Goal: Task Accomplishment & Management: Complete application form

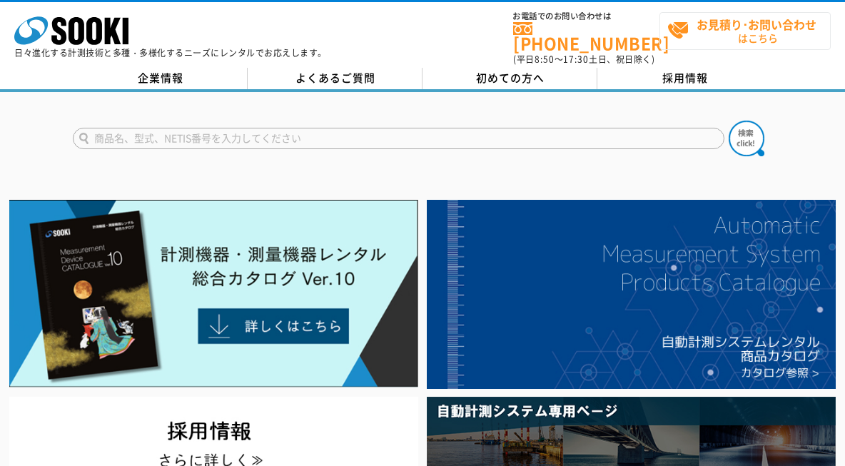
click at [760, 30] on strong "お見積り･お問い合わせ" at bounding box center [756, 24] width 120 height 17
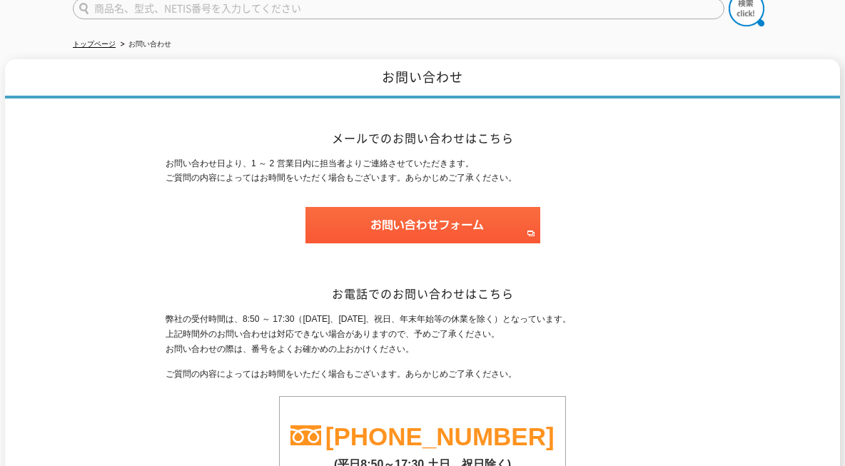
scroll to position [143, 0]
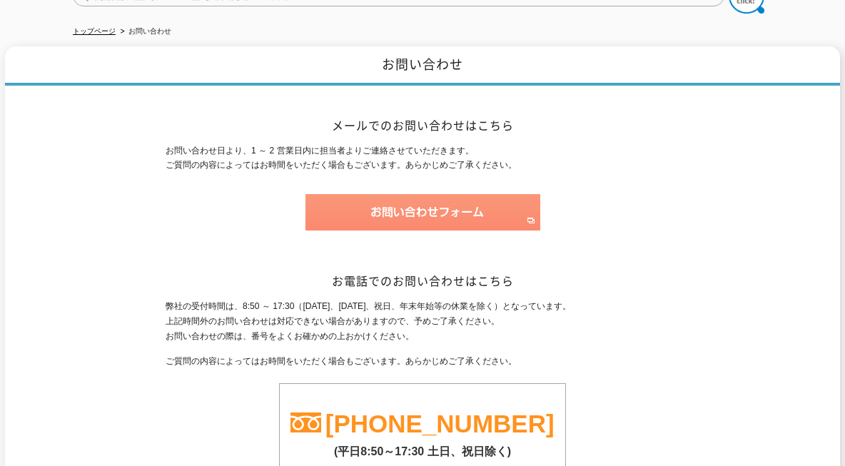
click at [407, 213] on img at bounding box center [422, 212] width 235 height 36
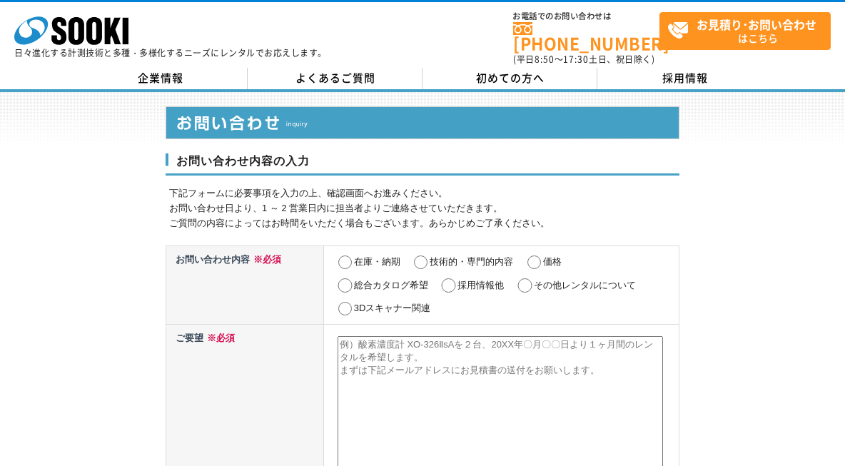
click at [452, 278] on input "採用情報他" at bounding box center [448, 285] width 18 height 14
radio input "true"
click at [424, 258] on input "技術的・専門的内容" at bounding box center [421, 262] width 18 height 14
radio input "true"
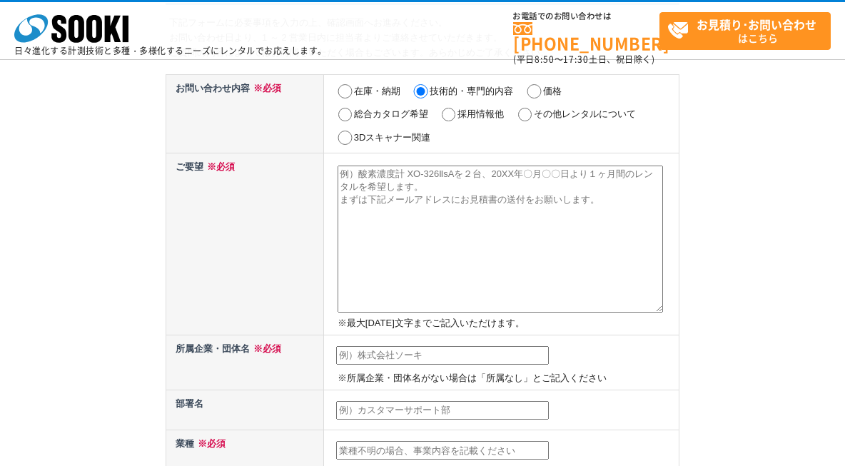
scroll to position [71, 0]
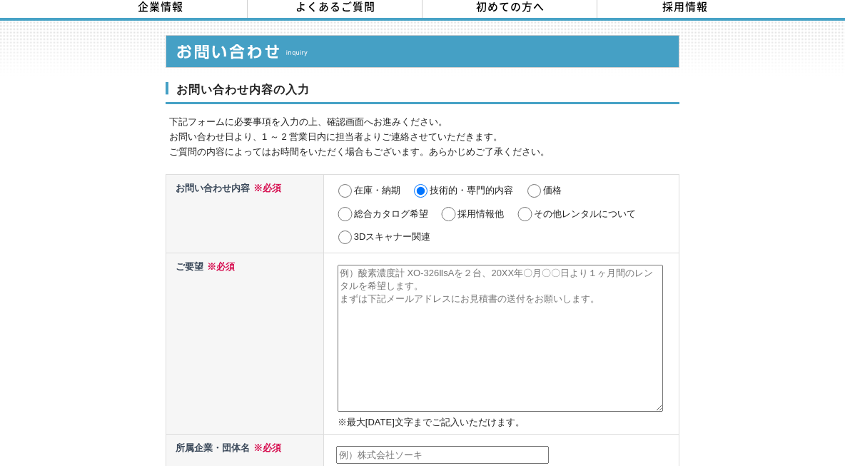
click at [345, 207] on input "総合カタログ希望" at bounding box center [345, 214] width 18 height 14
radio input "true"
click at [421, 184] on input "技術的・専門的内容" at bounding box center [421, 191] width 18 height 14
radio input "true"
click at [393, 312] on textarea at bounding box center [499, 338] width 325 height 147
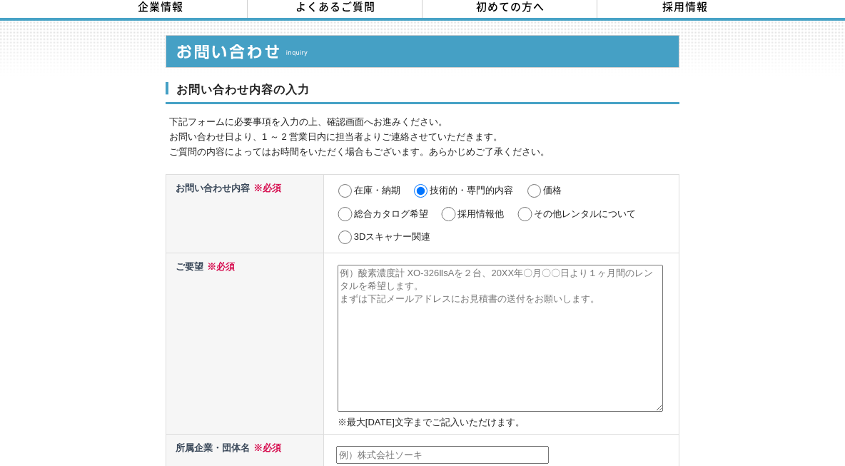
click at [382, 330] on textarea at bounding box center [499, 338] width 325 height 147
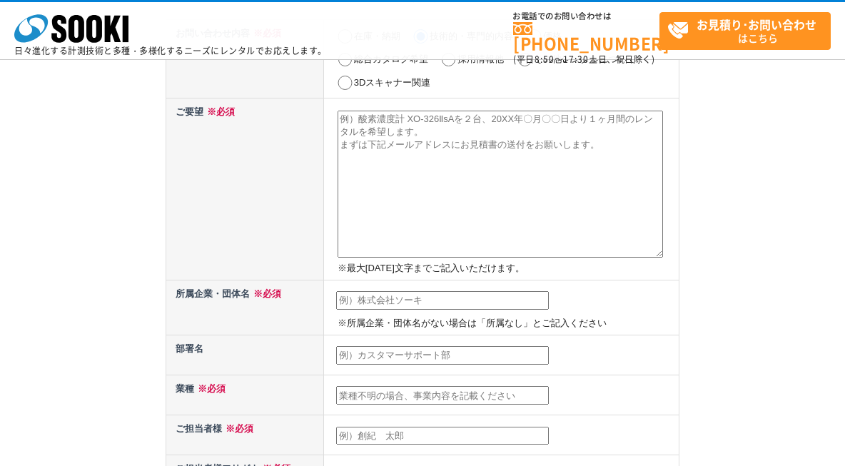
scroll to position [143, 0]
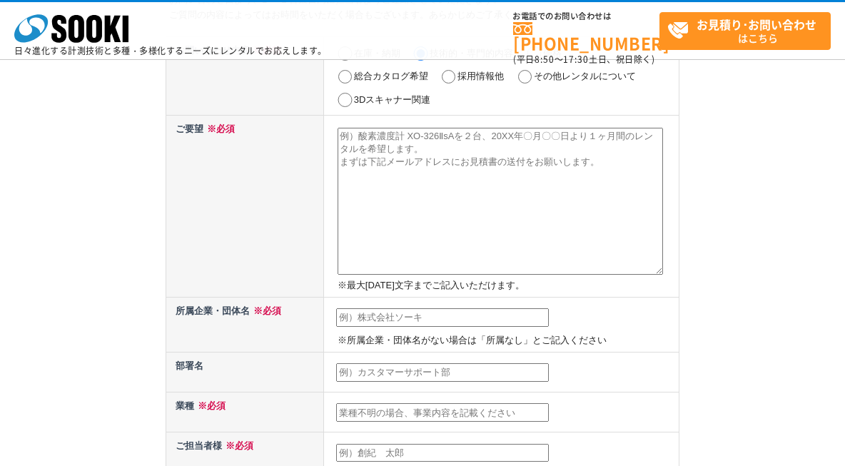
click at [374, 317] on input "text" at bounding box center [442, 317] width 213 height 19
type input "日本ファブテック株式会社"
click at [416, 372] on input "text" at bounding box center [442, 372] width 213 height 19
type input "技術推進部　技術推進課"
type input "課"
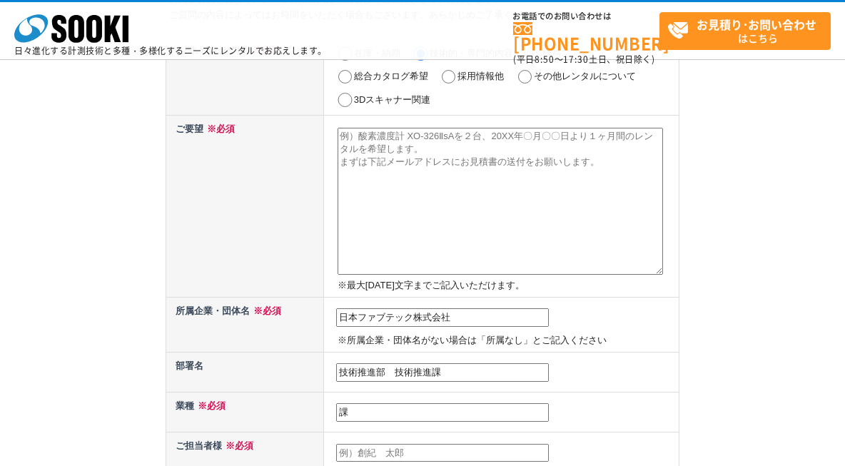
click at [404, 409] on input "課" at bounding box center [442, 412] width 213 height 19
type input "校"
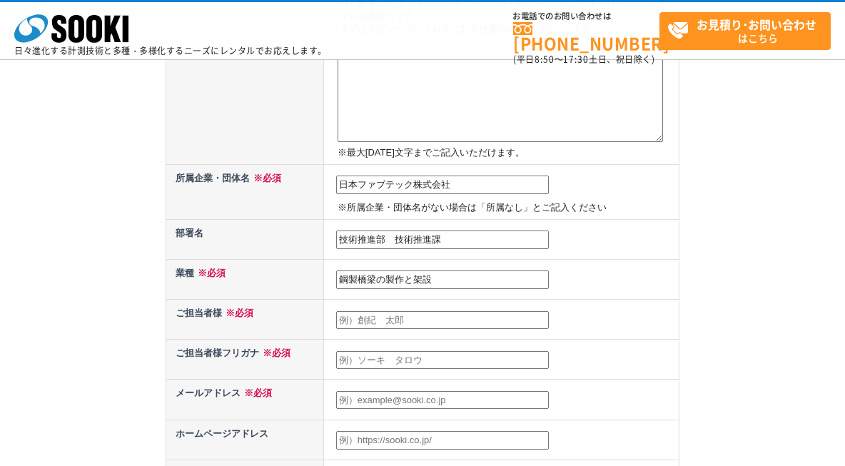
scroll to position [285, 0]
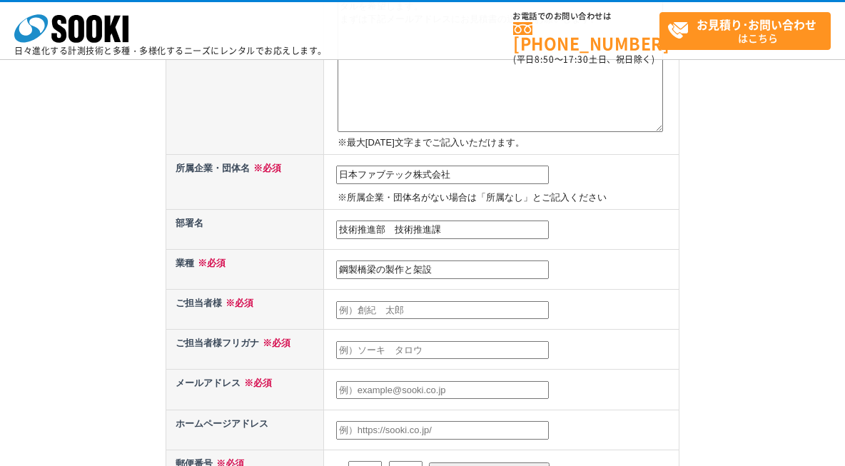
type input "鋼製橋梁の製作と架設"
click at [423, 303] on input "text" at bounding box center [442, 310] width 213 height 19
type input "大庭　哲也"
click at [398, 357] on input "text" at bounding box center [442, 350] width 213 height 19
click at [398, 355] on input "text" at bounding box center [442, 350] width 213 height 19
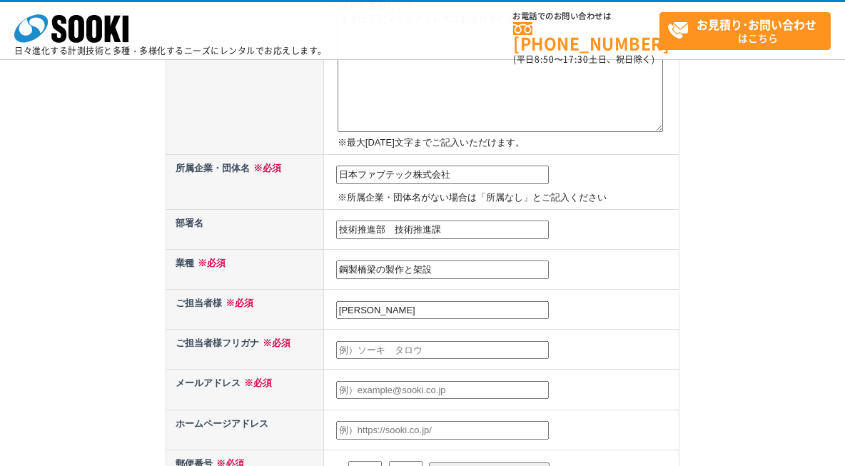
click at [379, 349] on input "text" at bounding box center [442, 350] width 213 height 19
type input "オオバ　テツヤ"
click at [381, 382] on input "text" at bounding box center [442, 390] width 213 height 19
type input "tetsuya_oba@j-fab.co.jp"
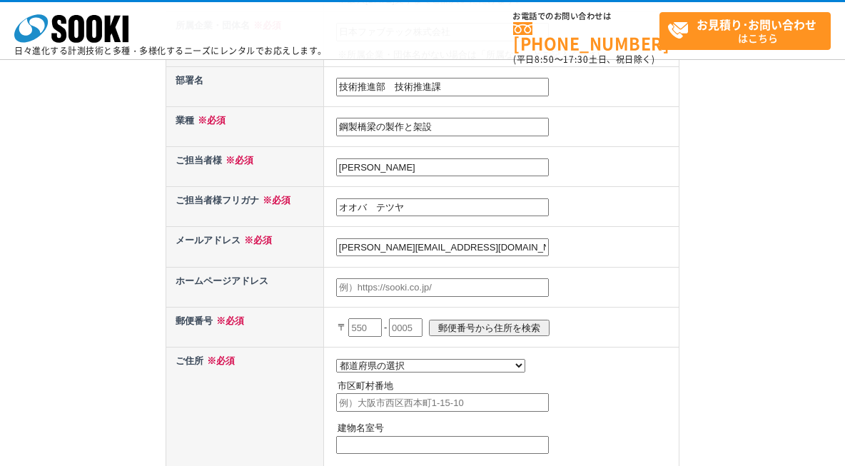
click at [405, 289] on input "text" at bounding box center [442, 287] width 213 height 19
click at [401, 288] on input "text" at bounding box center [442, 287] width 213 height 19
click at [350, 282] on input "text" at bounding box center [442, 287] width 213 height 19
type input "tetsuya_oba@j-fab.co.jp"
click at [649, 256] on td "tetsuya_oba@j-fab.co.jp" at bounding box center [500, 247] width 355 height 40
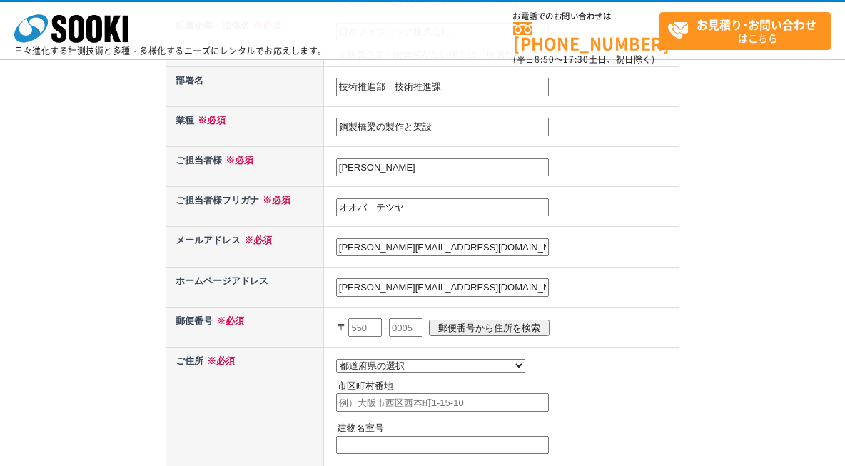
drag, startPoint x: 377, startPoint y: 325, endPoint x: 323, endPoint y: 309, distance: 56.6
click at [323, 309] on td "〒 - 郵便番号から住所を検索" at bounding box center [500, 327] width 355 height 40
click at [354, 327] on input "text" at bounding box center [365, 327] width 34 height 19
type input "300"
click at [410, 330] on input "text" at bounding box center [406, 327] width 34 height 19
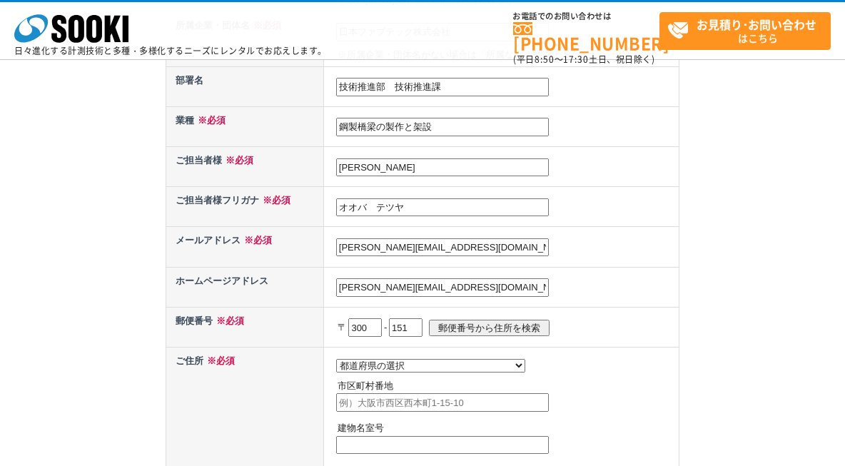
type input "1513"
drag, startPoint x: 427, startPoint y: 326, endPoint x: 391, endPoint y: 318, distance: 36.5
click at [391, 318] on p "〒 300 - 1513 郵便番号から住所を検索" at bounding box center [506, 327] width 338 height 31
drag, startPoint x: 373, startPoint y: 329, endPoint x: 255, endPoint y: 308, distance: 120.2
click at [255, 308] on tr "郵便番号 ※必須 〒 300 - 郵便番号から住所を検索" at bounding box center [422, 327] width 513 height 40
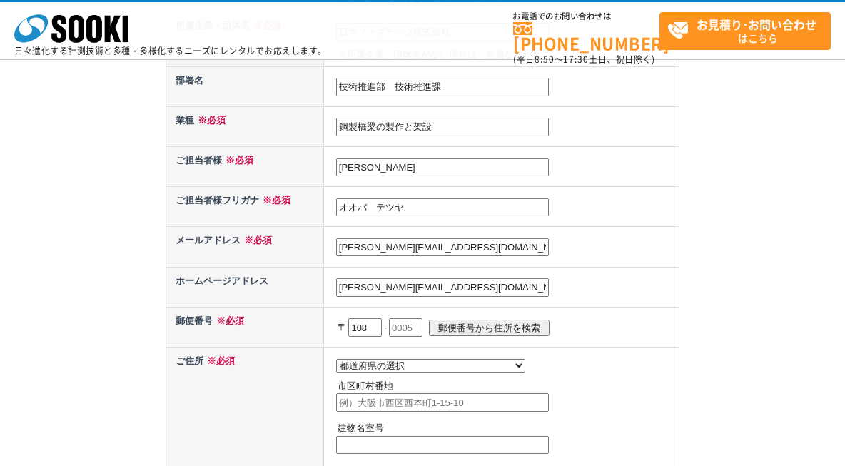
type input "108"
drag, startPoint x: 404, startPoint y: 329, endPoint x: 420, endPoint y: 329, distance: 15.7
click at [420, 329] on input "text" at bounding box center [406, 327] width 34 height 19
type input "0023"
click at [489, 322] on input "郵便番号から住所を検索" at bounding box center [489, 328] width 121 height 16
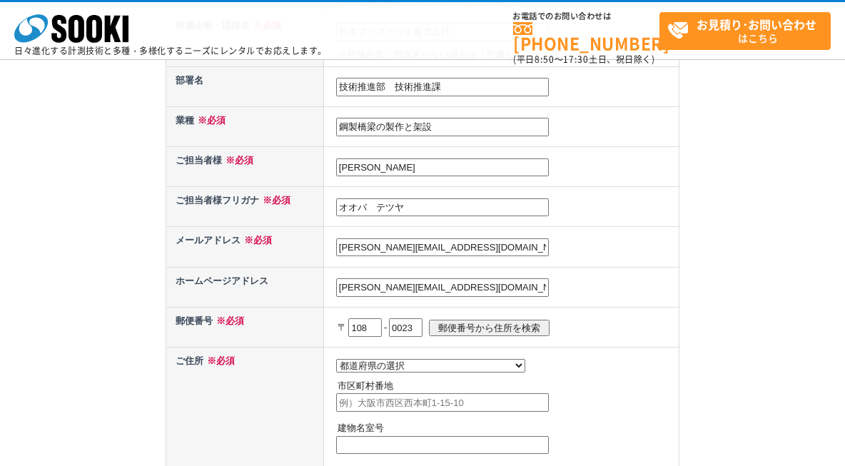
select select "13"
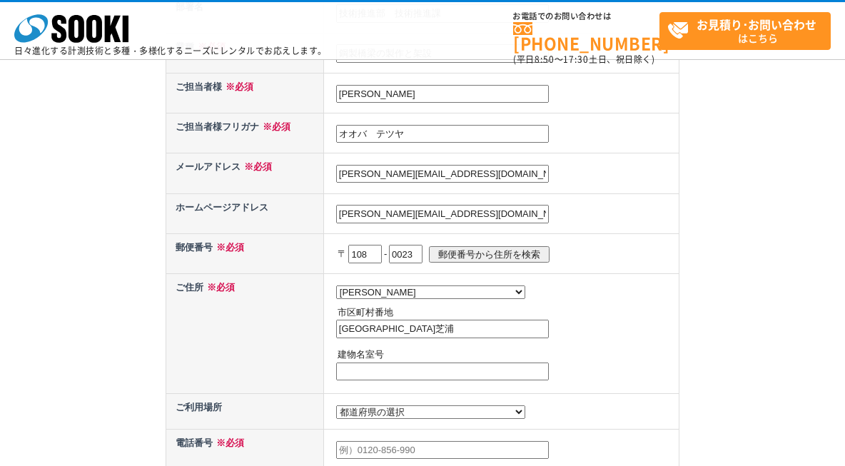
scroll to position [571, 0]
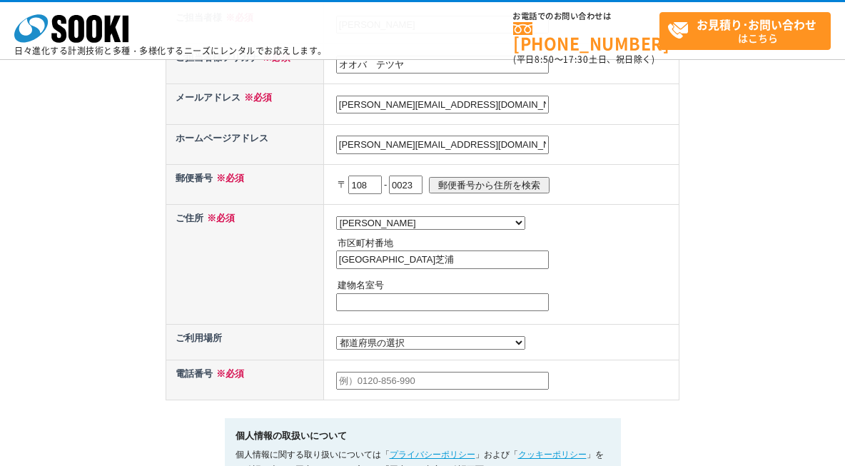
click at [393, 261] on input "港区芝浦" at bounding box center [442, 259] width 213 height 19
type input "港区芝浦4-15-33"
click at [398, 304] on input "text" at bounding box center [442, 302] width 213 height 19
type input "s"
type input "芝浦清水ビル６階"
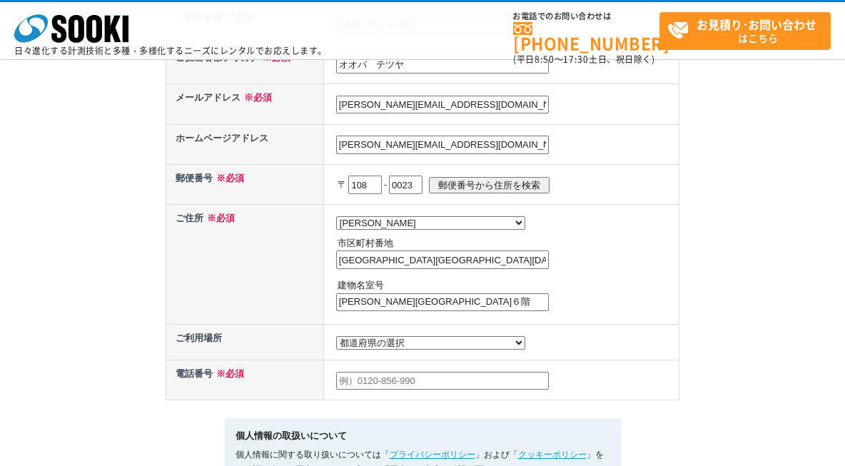
click at [361, 382] on input "text" at bounding box center [442, 381] width 213 height 19
type input "03-6705-0607"
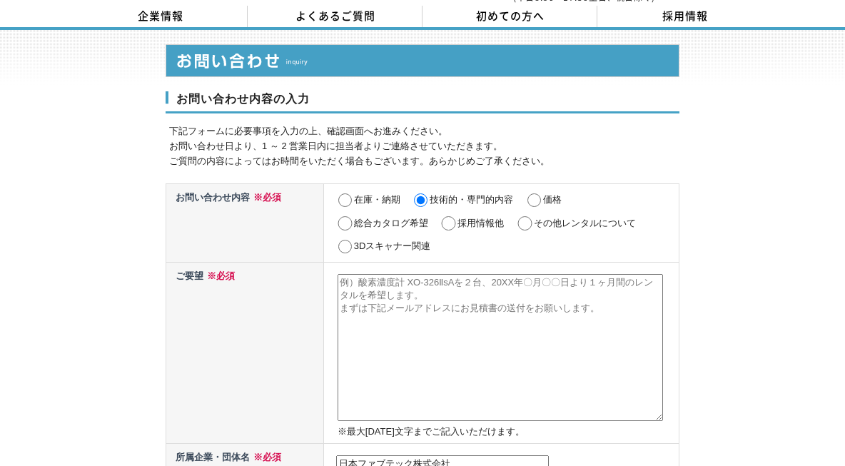
scroll to position [0, 0]
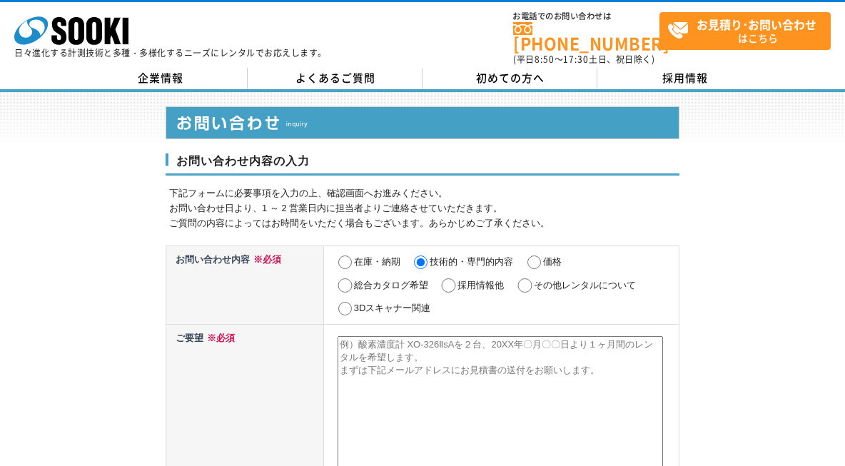
click at [345, 347] on textarea at bounding box center [499, 409] width 325 height 147
drag, startPoint x: 341, startPoint y: 336, endPoint x: 550, endPoint y: 355, distance: 209.9
click at [550, 355] on textarea at bounding box center [499, 409] width 325 height 147
drag, startPoint x: 603, startPoint y: 363, endPoint x: 391, endPoint y: 332, distance: 214.1
click at [391, 336] on textarea at bounding box center [499, 409] width 325 height 147
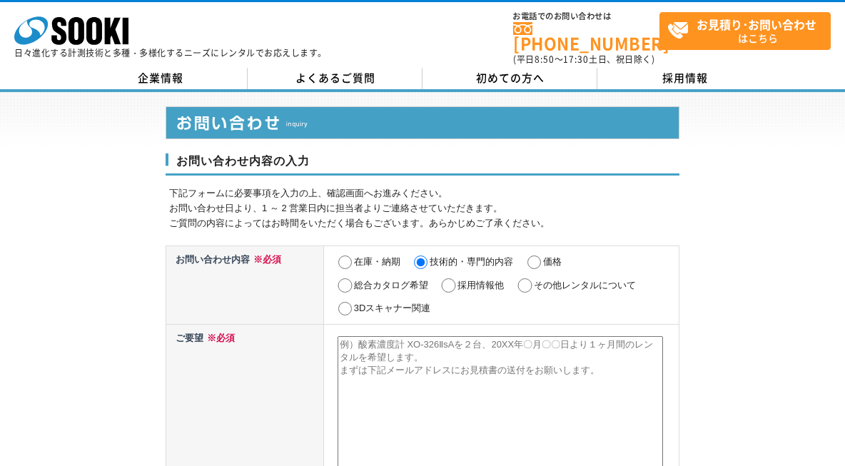
paste textarea "QS-190042-VE"
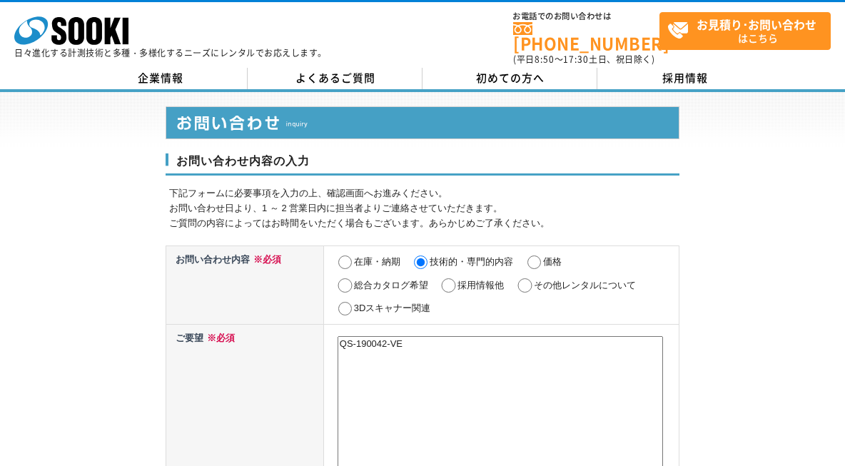
click at [449, 336] on textarea "QS-190042-VE" at bounding box center [499, 409] width 325 height 147
click at [416, 336] on textarea "QS-190042-VE「」" at bounding box center [499, 409] width 325 height 147
paste textarea "アルタイム傾斜(吊荷・重機等)監視システム"
click at [638, 336] on textarea "QS-190042-VE「リアルタイム傾斜(吊荷・重機等)監視システム」" at bounding box center [499, 409] width 325 height 147
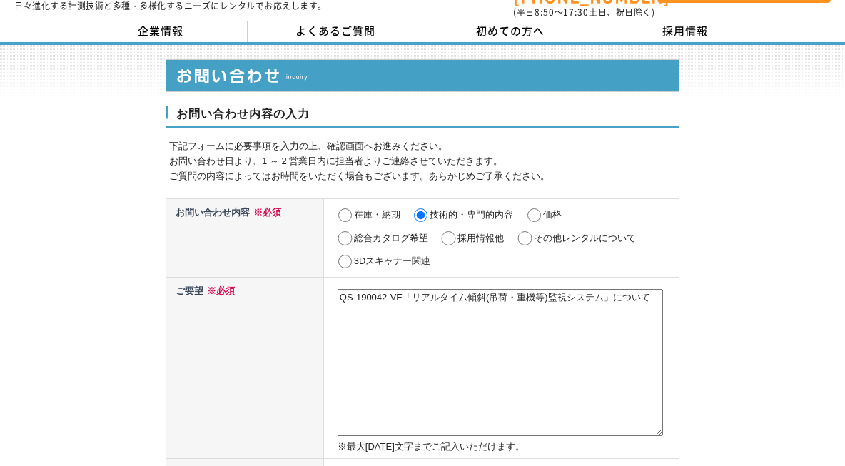
scroll to position [71, 0]
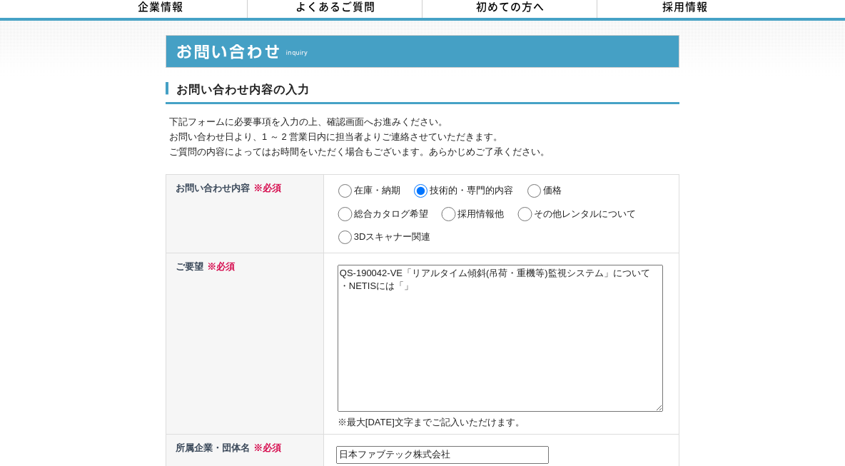
click at [404, 275] on textarea "QS-190042-VE「リアルタイム傾斜(吊荷・重機等)監視システム」について ・NETISには「」" at bounding box center [499, 338] width 325 height 147
paste textarea "予め設定した管理基準値を超えた場合は、即時にパトライトや音声で監視員やオペレータ、作業員に通知できるようにした。(オペレータ室にも設置可能)"
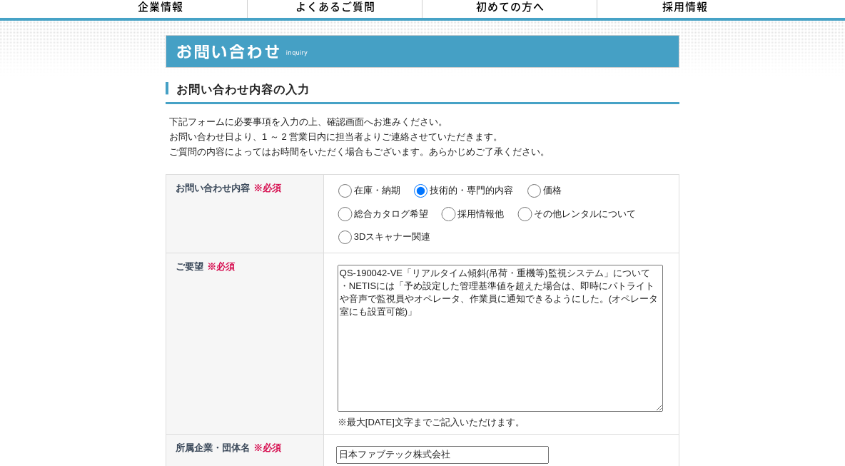
click at [474, 312] on textarea "QS-190042-VE「リアルタイム傾斜(吊荷・重機等)監視システム」について ・NETISには「予め設定した管理基準値を超えた場合は、即時にパトライトや音…" at bounding box center [499, 338] width 325 height 147
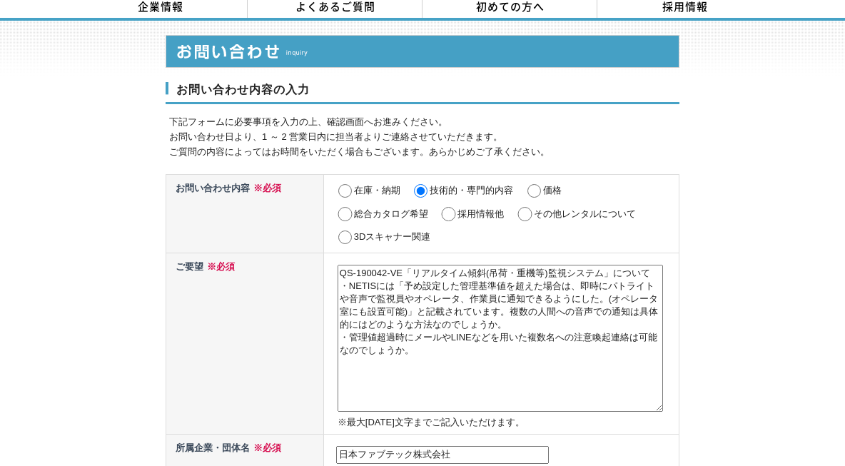
paste textarea "QS-220040-A"
click at [409, 378] on textarea "QS-190042-VE「リアルタイム傾斜(吊荷・重機等)監視システム」について ・NETISには「予め設定した管理基準値を超えた場合は、即時にパトライトや音…" at bounding box center [499, 338] width 325 height 147
paste textarea "施工エリア安全監視システム「スカイウォッチ」"
click at [398, 394] on textarea "QS-190042-VE「リアルタイム傾斜(吊荷・重機等)監視システム」について ・NETISには「予め設定した管理基準値を超えた場合は、即時にパトライトや音…" at bounding box center [499, 338] width 325 height 147
click at [366, 396] on textarea "QS-190042-VE「リアルタイム傾斜(吊荷・重機等)監視システム」について ・NETISには「予め設定した管理基準値を超えた場合は、即時にパトライトや音…" at bounding box center [499, 338] width 325 height 147
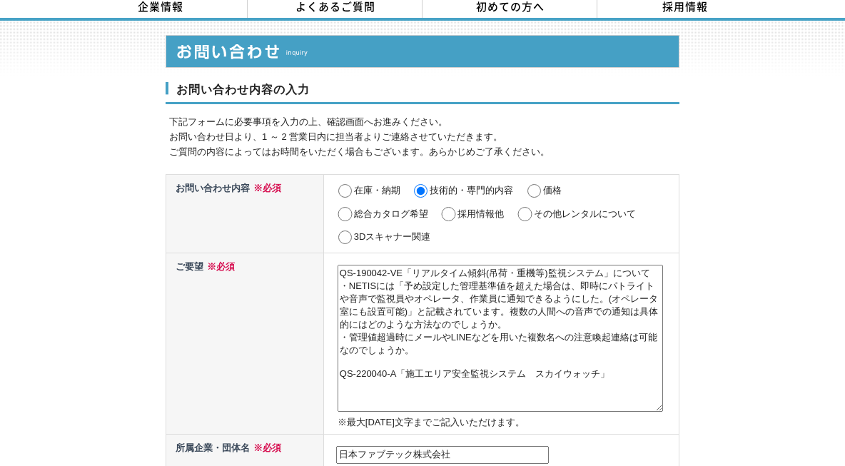
click at [347, 390] on textarea "QS-190042-VE「リアルタイム傾斜(吊荷・重機等)監視システム」について ・NETISには「予め設定した管理基準値を超えた場合は、即時にパトライトや音…" at bounding box center [499, 338] width 325 height 147
click at [639, 378] on textarea "QS-190042-VE「リアルタイム傾斜(吊荷・重機等)監視システム」について ・NETISには「予め設定した管理基準値を超えた場合は、即時にパトライトや音…" at bounding box center [499, 338] width 325 height 147
click at [406, 390] on textarea "QS-190042-VE「リアルタイム傾斜(吊荷・重機等)監視システム」について ・NETISには「予め設定した管理基準値を超えた場合は、即時にパトライトや音…" at bounding box center [499, 338] width 325 height 147
paste textarea "傾斜状況をタブレットPC上で視覚的に表示"
drag, startPoint x: 609, startPoint y: 396, endPoint x: 632, endPoint y: 387, distance: 25.3
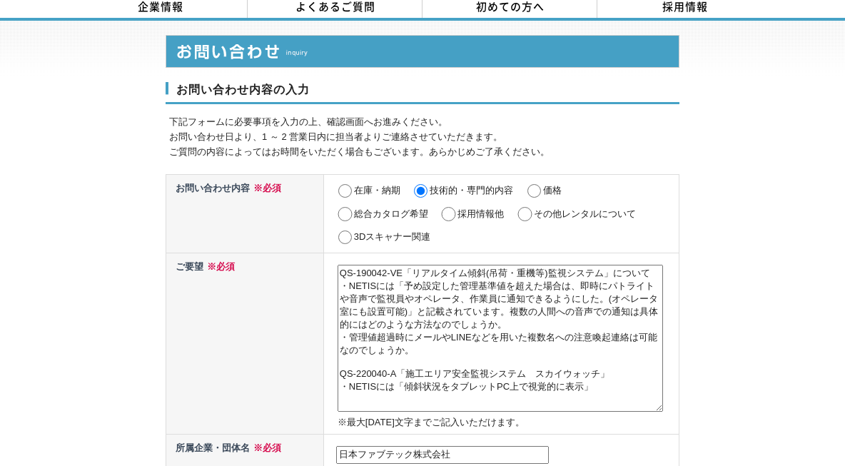
click at [611, 396] on textarea "QS-190042-VE「リアルタイム傾斜(吊荷・重機等)監視システム」について ・NETISには「予め設定した管理基準値を超えた場合は、即時にパトライトや音…" at bounding box center [499, 338] width 325 height 147
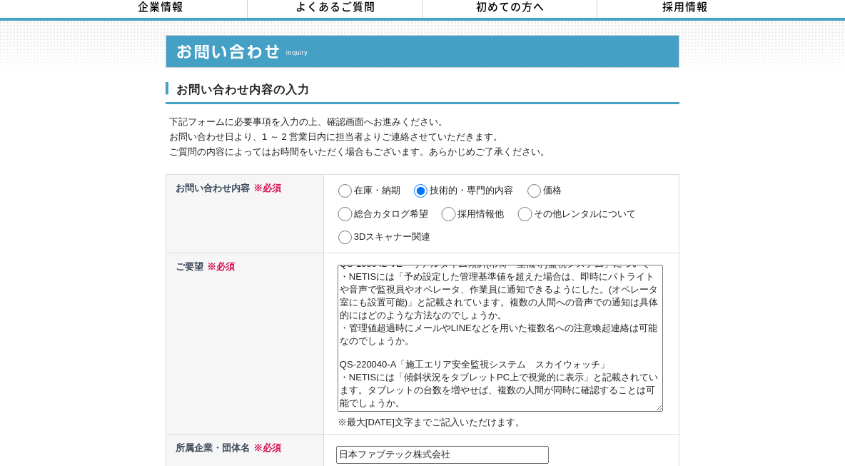
scroll to position [56, 0]
drag, startPoint x: 342, startPoint y: 295, endPoint x: 379, endPoint y: 297, distance: 37.2
click at [424, 302] on textarea "QS-190042-VE「リアルタイム傾斜(吊荷・重機等)監視システム」について ・NETISには「予め設定した管理基準値を超えた場合は、即時にパトライトや音…" at bounding box center [499, 338] width 325 height 147
drag, startPoint x: 379, startPoint y: 297, endPoint x: 352, endPoint y: 296, distance: 26.4
click at [363, 300] on textarea "QS-190042-VE「リアルタイム傾斜(吊荷・重機等)監視システム」について ・NETISには「予め設定した管理基準値を超えた場合は、即時にパトライトや音…" at bounding box center [499, 338] width 325 height 147
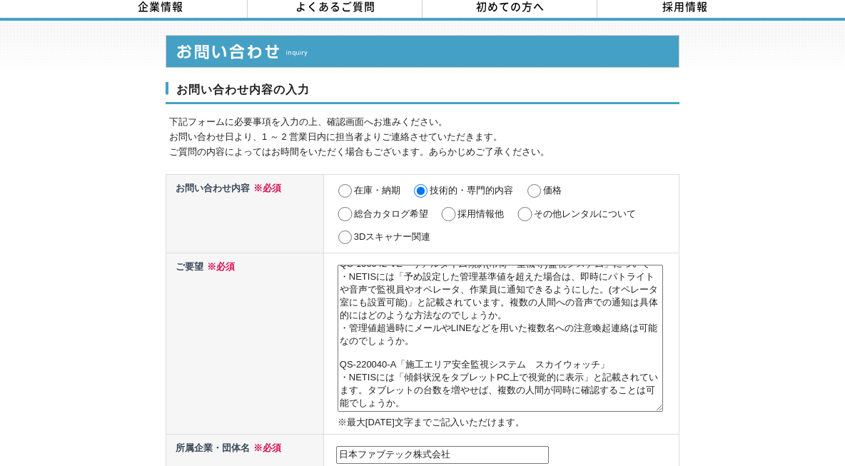
drag, startPoint x: 342, startPoint y: 294, endPoint x: 438, endPoint y: 310, distance: 97.7
click at [438, 310] on textarea "QS-190042-VE「リアルタイム傾斜(吊荷・重機等)監視システム」について ・NETISには「予め設定した管理基準値を超えた場合は、即時にパトライトや音…" at bounding box center [499, 338] width 325 height 147
click at [356, 398] on textarea "QS-190042-VE「リアルタイム傾斜(吊荷・重機等)監視システム」について ・NETISには「予め設定した管理基準値を超えた場合は、即時にパトライトや音…" at bounding box center [499, 338] width 325 height 147
paste textarea "・管理値超過時にメールやLINEなどを用いた複数名への注意喚起連絡は可能なのでしょうか。"
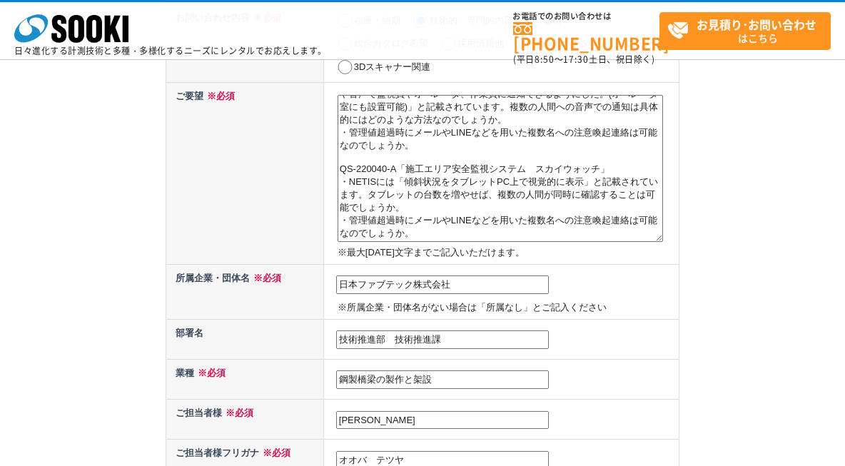
scroll to position [214, 0]
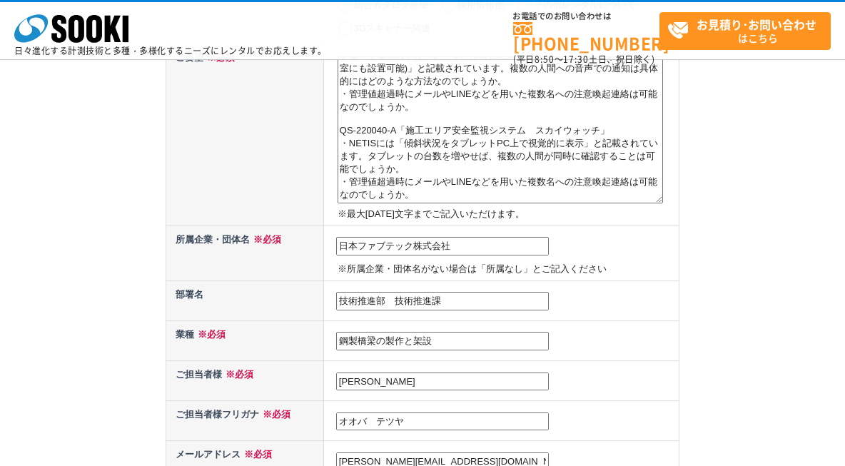
drag, startPoint x: 353, startPoint y: 183, endPoint x: 402, endPoint y: 182, distance: 49.2
click at [402, 182] on textarea "QS-190042-VE「リアルタイム傾斜(吊荷・重機等)監視システム」について ・NETISには「予め設定した管理基準値を超えた場合は、即時にパトライトや音…" at bounding box center [499, 129] width 325 height 147
paste textarea "警戒エリア"
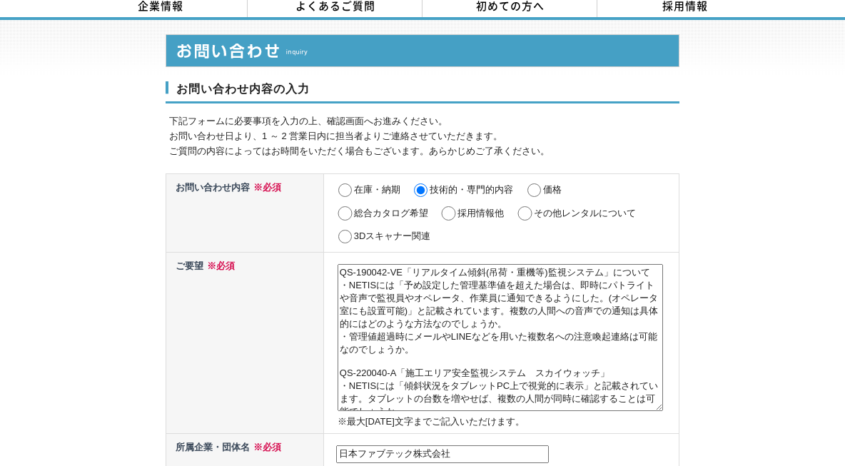
scroll to position [71, 0]
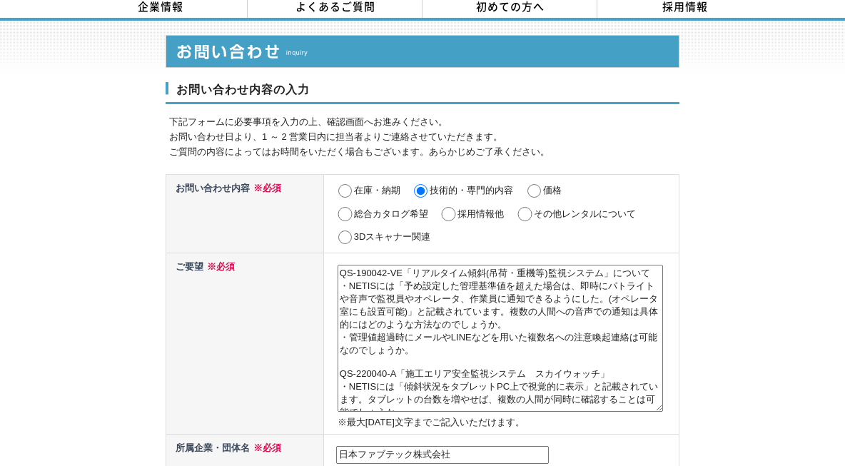
click at [341, 265] on textarea "QS-190042-VE「リアルタイム傾斜(吊荷・重機等)監視システム」について ・NETISには「予め設定した管理基準値を超えた場合は、即時にパトライトや音…" at bounding box center [499, 338] width 325 height 147
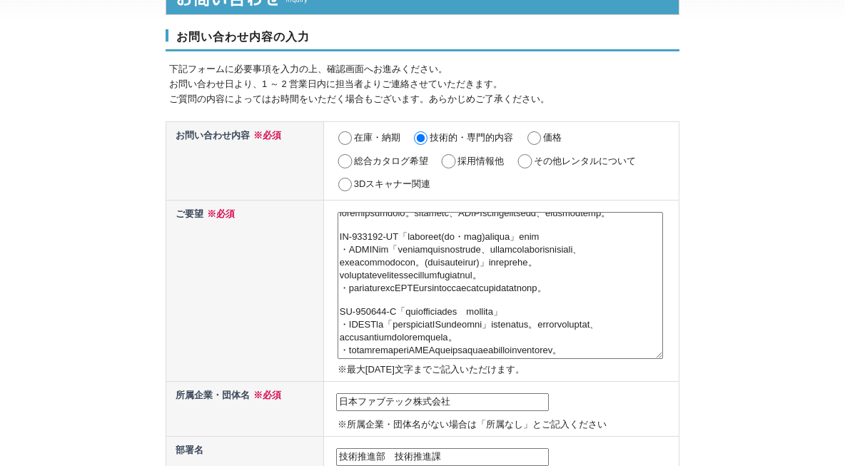
scroll to position [214, 0]
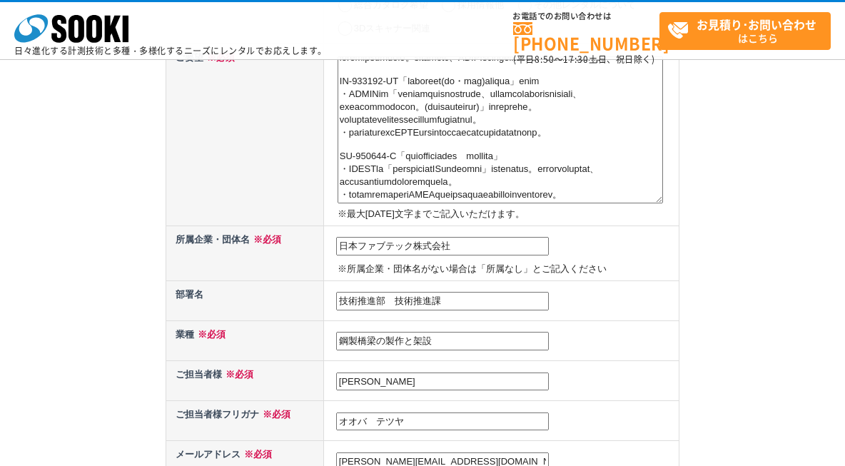
click at [477, 193] on textarea at bounding box center [499, 129] width 325 height 147
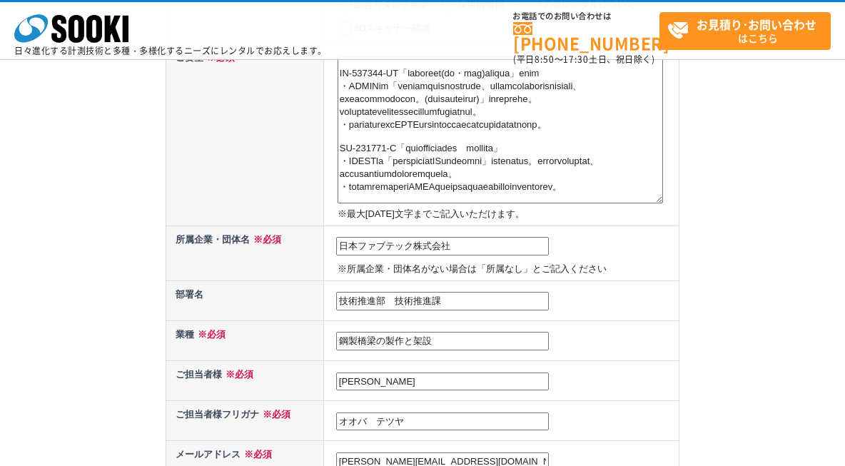
scroll to position [0, 0]
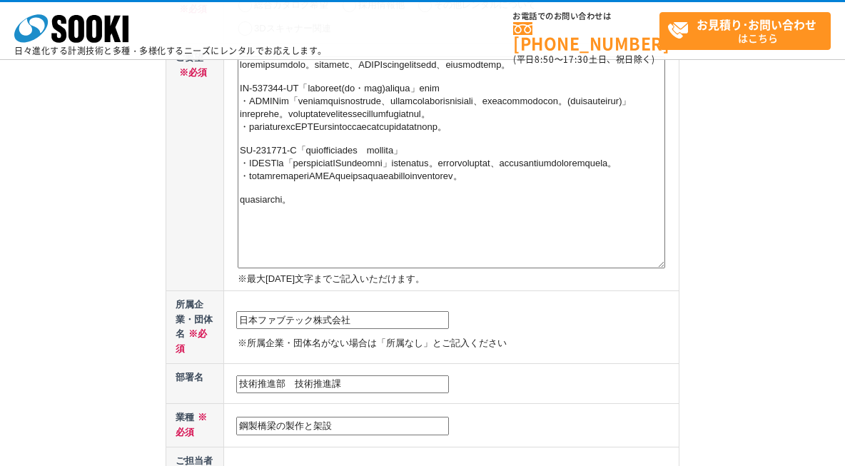
drag, startPoint x: 659, startPoint y: 195, endPoint x: 761, endPoint y: 260, distance: 120.9
click at [761, 260] on div "お問い合わせ内容の入力 下記フォームに必要事項を入力の上、確認画面へお進みください。 お問い合わせ日より、1 ～ 2 営業日内に担当者よりご連絡させていただき…" at bounding box center [422, 456] width 845 height 1289
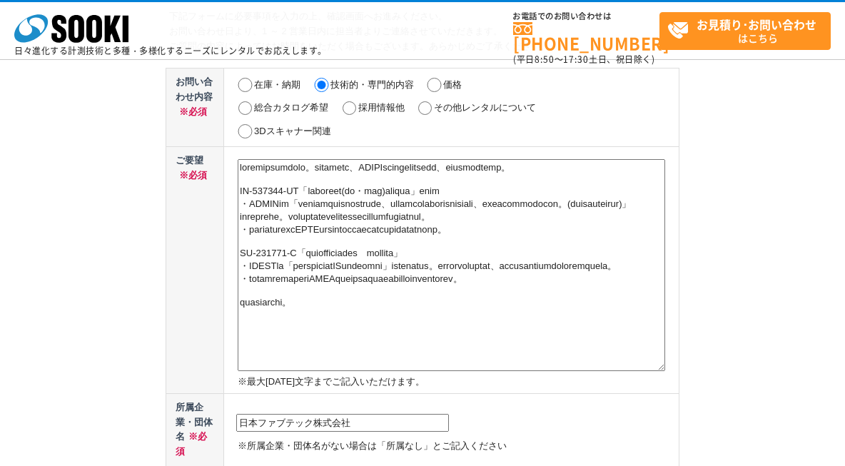
scroll to position [143, 0]
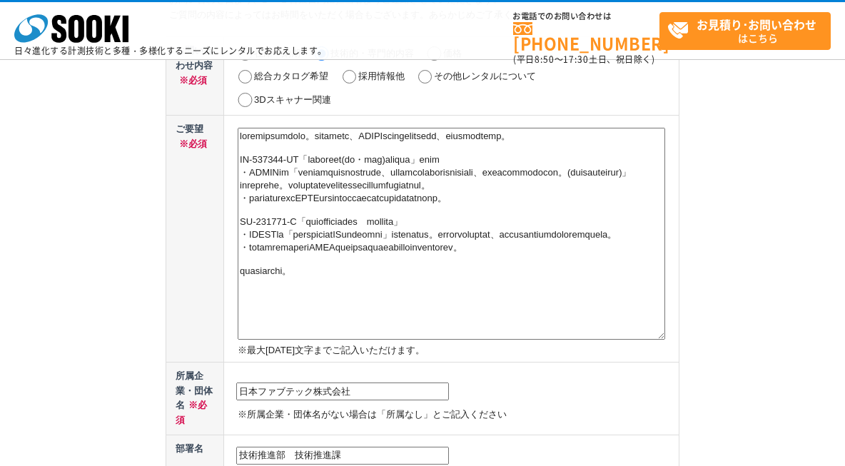
click at [417, 205] on textarea at bounding box center [451, 234] width 427 height 212
drag, startPoint x: 242, startPoint y: 274, endPoint x: 526, endPoint y: 285, distance: 284.2
click at [526, 285] on textarea at bounding box center [451, 234] width 427 height 212
click at [432, 217] on textarea at bounding box center [451, 234] width 427 height 212
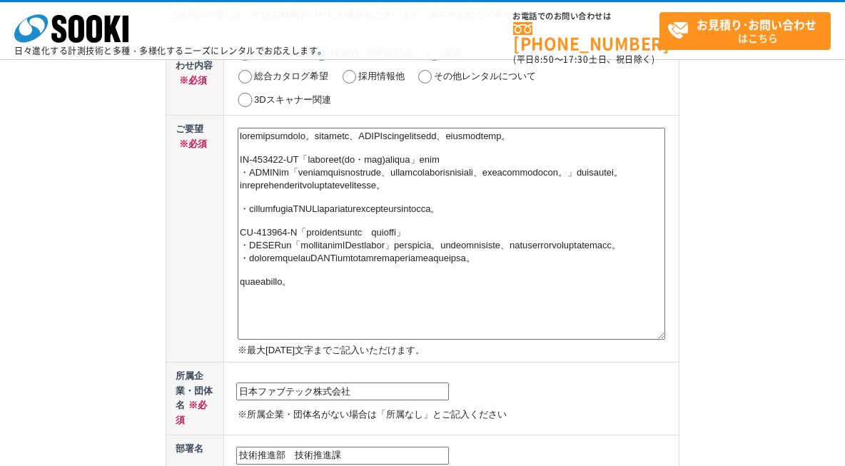
paste textarea "・NETISには「傾斜状況をタブレットPC上で視覚的に表示」と記載されています。タブレットの台数を増やせば、複数の人間が同時に確認することは可能でしょうか。"
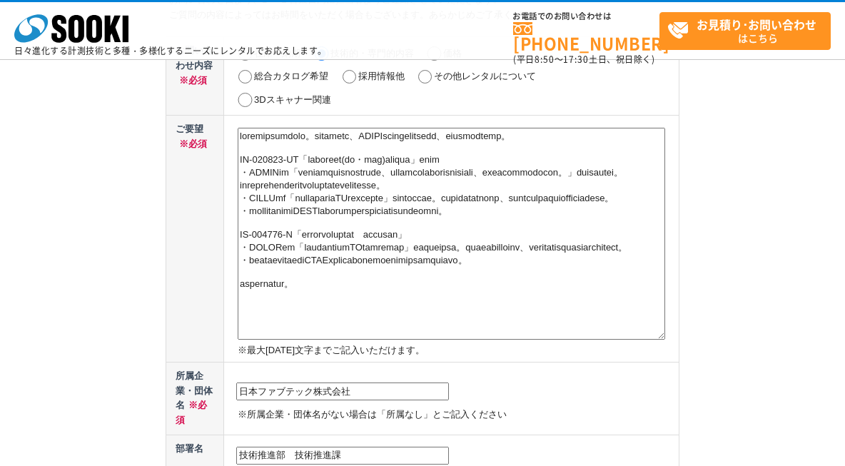
click at [311, 261] on textarea at bounding box center [451, 234] width 427 height 212
drag, startPoint x: 251, startPoint y: 301, endPoint x: 528, endPoint y: 311, distance: 277.0
click at [528, 311] on textarea at bounding box center [451, 234] width 427 height 212
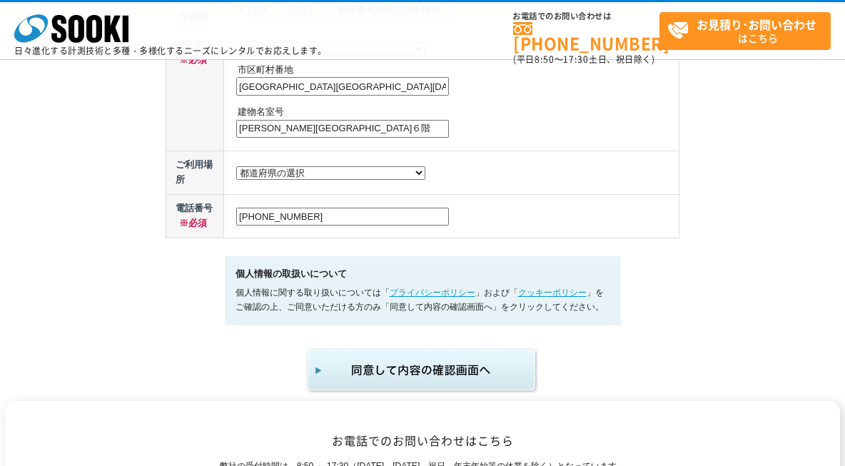
scroll to position [927, 0]
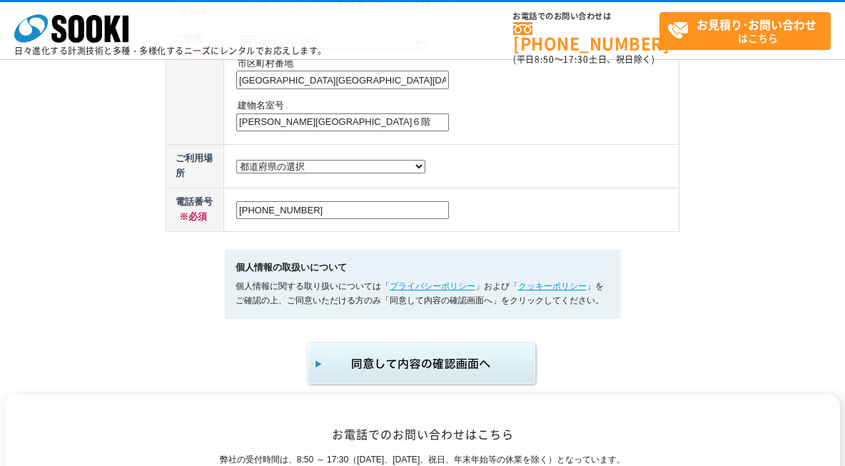
type textarea "御社製品について教えて下さい。細かい内容ですが、NETISを確認しても分からないので、ご返信をお願い致します。 QS-190042-VE「リアルタイム傾斜(吊…"
click at [382, 363] on img "submit" at bounding box center [422, 363] width 234 height 47
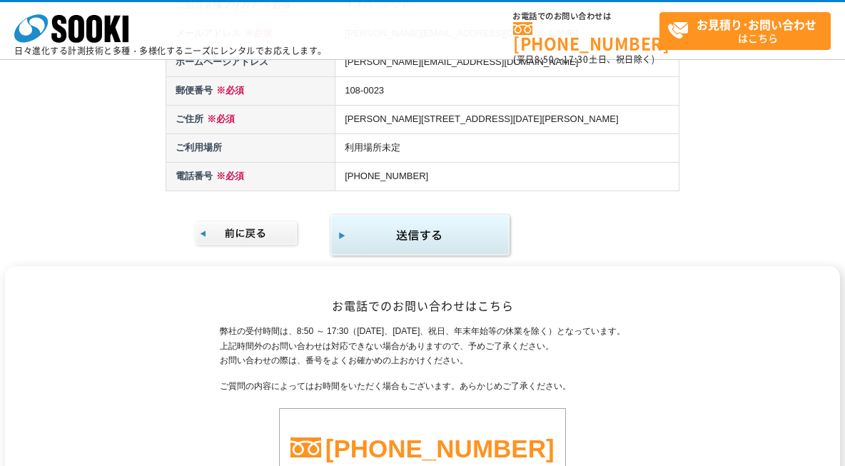
scroll to position [642, 0]
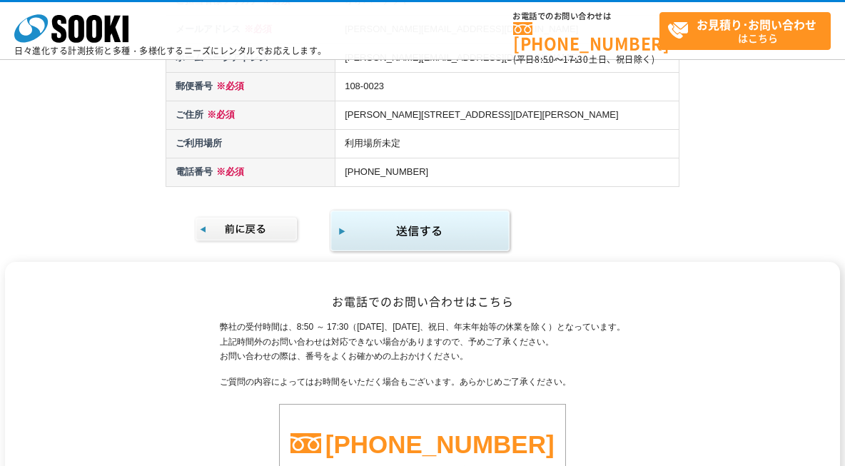
click at [424, 227] on img "submit" at bounding box center [420, 231] width 183 height 46
